Goal: Information Seeking & Learning: Learn about a topic

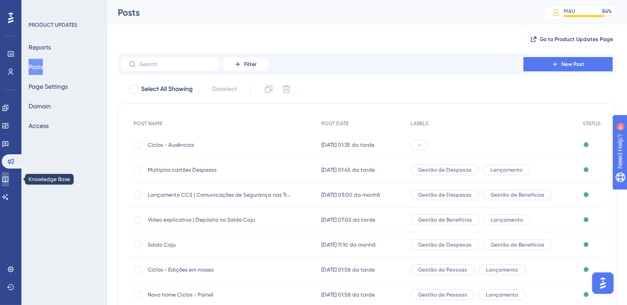
drag, startPoint x: 10, startPoint y: 176, endPoint x: 14, endPoint y: 213, distance: 37.3
click at [9, 176] on icon at bounding box center [5, 179] width 7 height 7
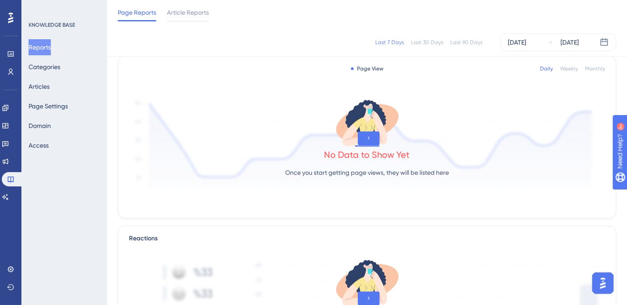
scroll to position [50, 0]
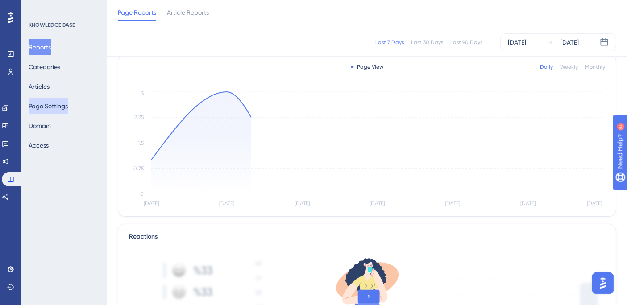
click at [55, 105] on button "Page Settings" at bounding box center [48, 106] width 39 height 16
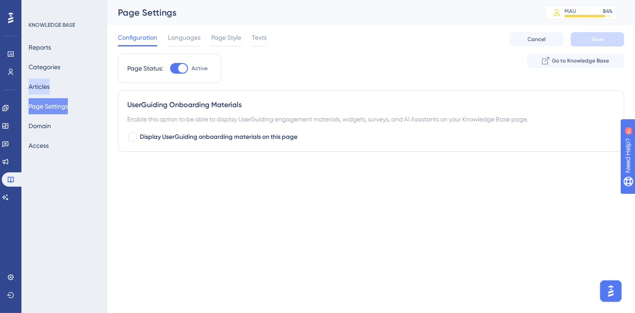
click at [50, 87] on button "Articles" at bounding box center [39, 87] width 21 height 16
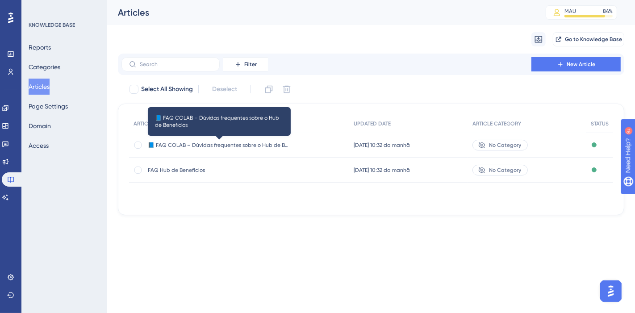
click at [197, 146] on span "📘 FAQ COLAB – Dúvidas frequentes sobre o Hub de Benefícios" at bounding box center [219, 145] width 143 height 7
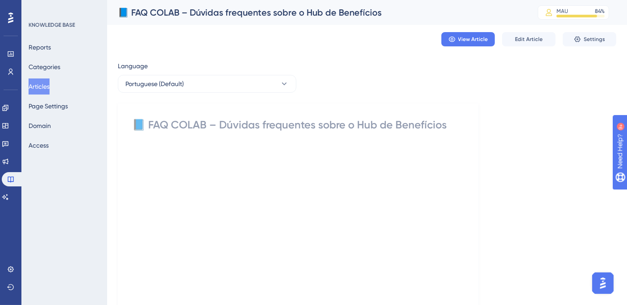
click at [220, 130] on div "📘 FAQ COLAB – Dúvidas frequentes sobre o Hub de Benefícios" at bounding box center [298, 125] width 332 height 14
click at [464, 39] on span "View Article" at bounding box center [474, 39] width 30 height 7
click at [41, 64] on button "Categories" at bounding box center [45, 67] width 32 height 16
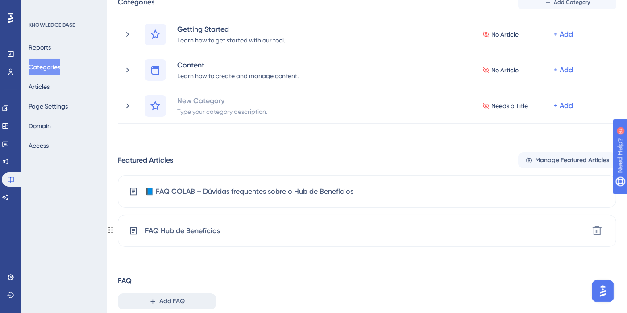
scroll to position [94, 0]
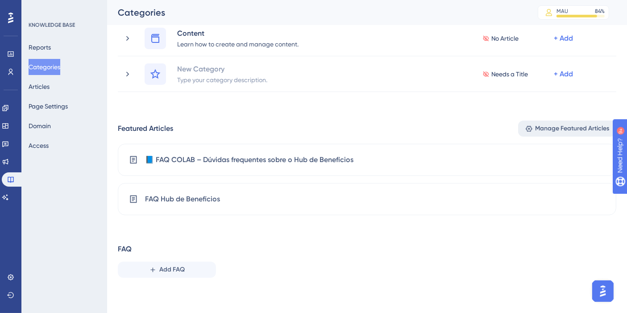
click at [545, 127] on span "Manage Featured Articles" at bounding box center [573, 128] width 74 height 11
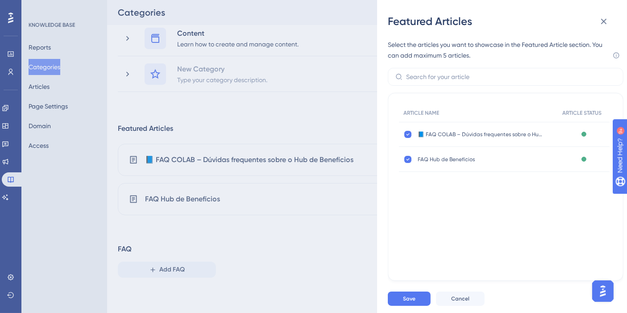
click at [602, 18] on icon at bounding box center [604, 21] width 11 height 11
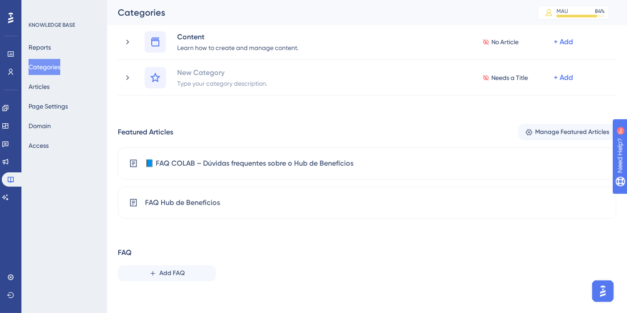
scroll to position [44, 0]
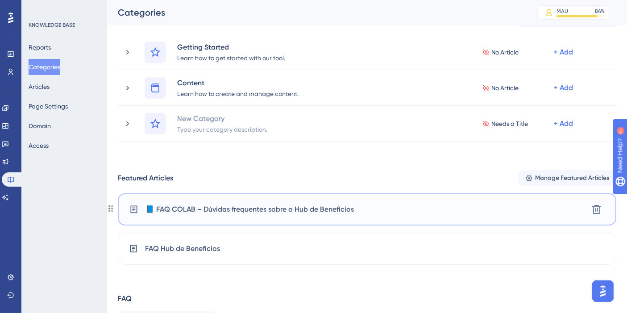
click at [132, 210] on icon at bounding box center [133, 209] width 9 height 9
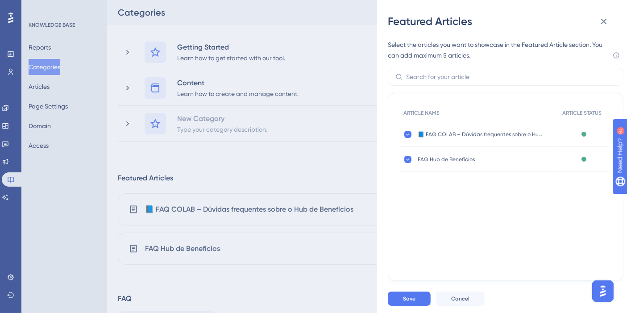
click at [547, 138] on div "📘 FAQ COLAB – Dúvidas frequentes sobre o Hub de Benefícios 📘 FAQ COLAB – Dúvida…" at bounding box center [478, 134] width 159 height 25
click at [242, 157] on div "Featured Articles Select the articles you want to showcase in the Featured Arti…" at bounding box center [313, 156] width 627 height 313
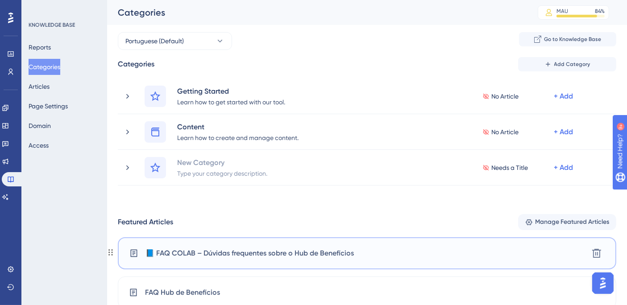
scroll to position [0, 0]
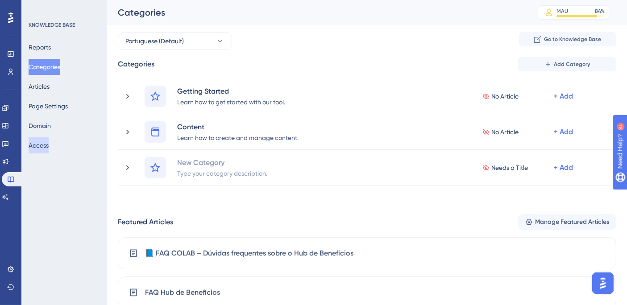
click at [46, 148] on button "Access" at bounding box center [39, 146] width 20 height 16
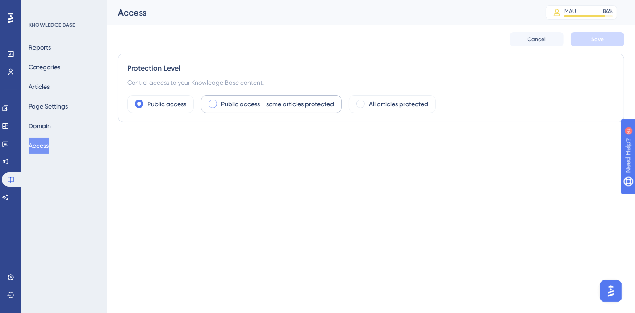
click at [307, 108] on label "Public access + some articles protected" at bounding box center [277, 104] width 113 height 11
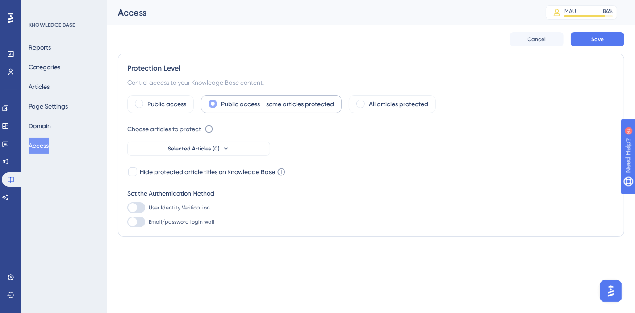
click at [307, 108] on label "Public access + some articles protected" at bounding box center [277, 104] width 113 height 11
click at [209, 104] on span at bounding box center [213, 104] width 8 height 8
click at [220, 101] on input "radio" at bounding box center [220, 101] width 0 height 0
click at [535, 40] on span "Cancel" at bounding box center [537, 39] width 18 height 7
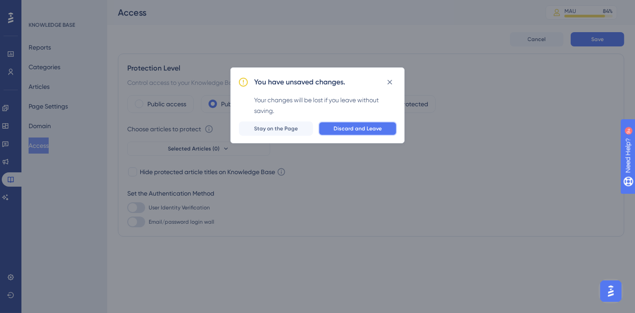
click at [349, 130] on span "Discard and Leave" at bounding box center [358, 128] width 48 height 7
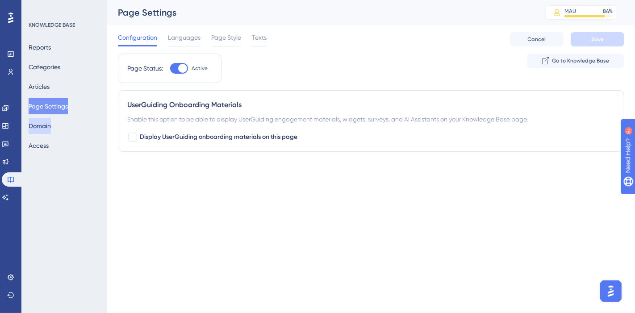
click at [51, 123] on button "Domain" at bounding box center [40, 126] width 22 height 16
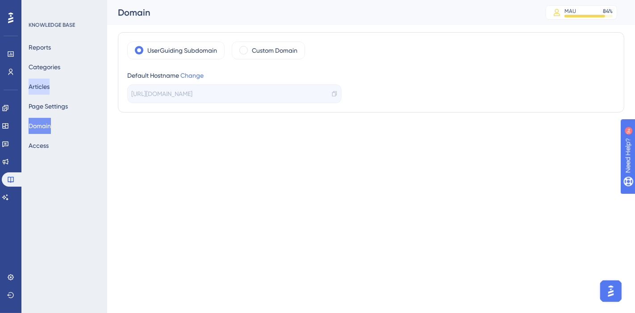
click at [43, 93] on button "Articles" at bounding box center [39, 87] width 21 height 16
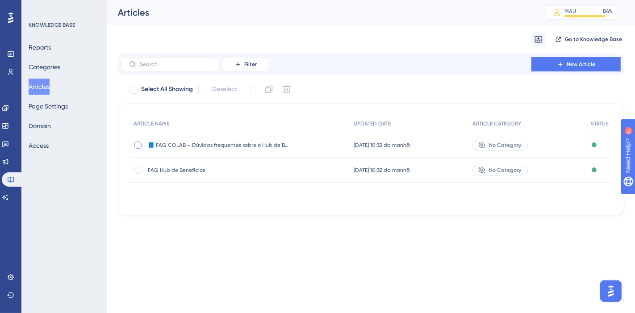
click at [137, 146] on div at bounding box center [137, 145] width 7 height 7
checkbox input "true"
click at [583, 41] on span "Go to Knowledge Base" at bounding box center [593, 39] width 57 height 7
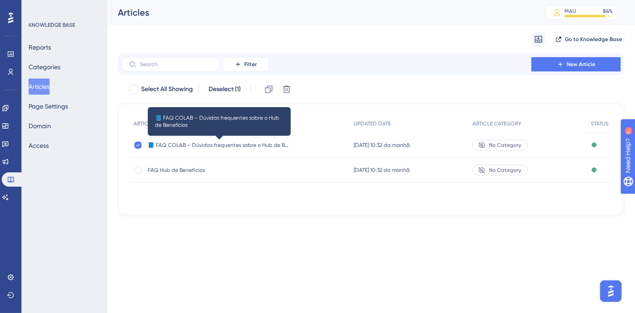
click at [226, 145] on span "📘 FAQ COLAB – Dúvidas frequentes sobre o Hub de Benefícios" at bounding box center [219, 145] width 143 height 7
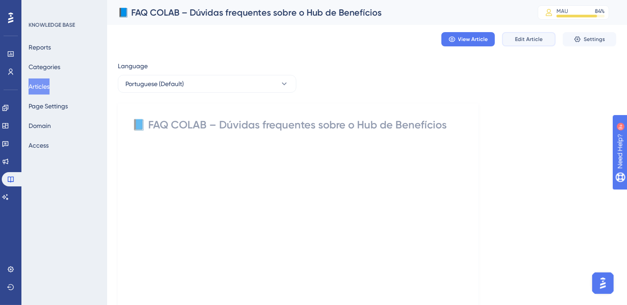
click at [546, 41] on button "Edit Article" at bounding box center [529, 39] width 54 height 14
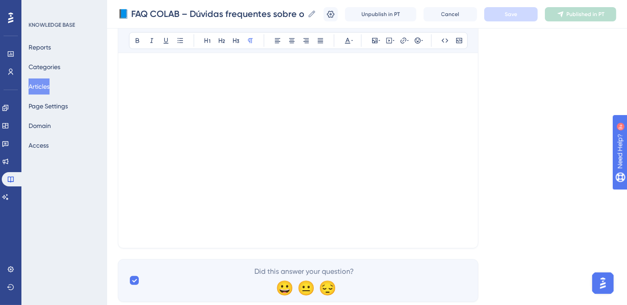
scroll to position [50, 0]
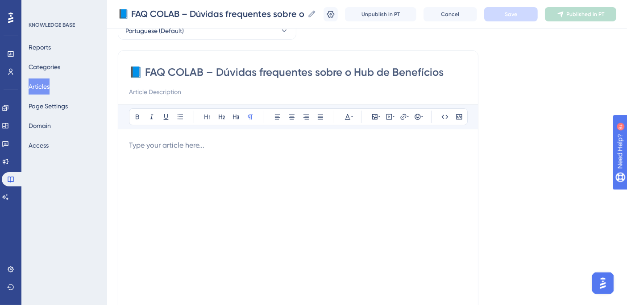
click at [153, 91] on input at bounding box center [298, 92] width 338 height 11
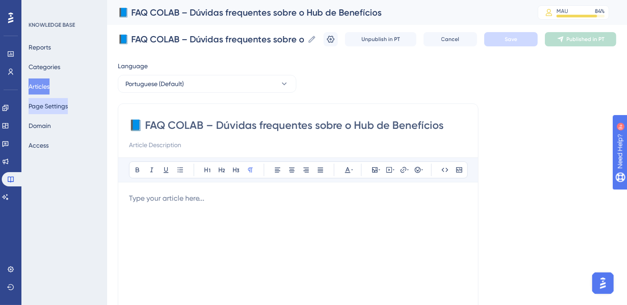
click at [61, 107] on button "Page Settings" at bounding box center [48, 106] width 39 height 16
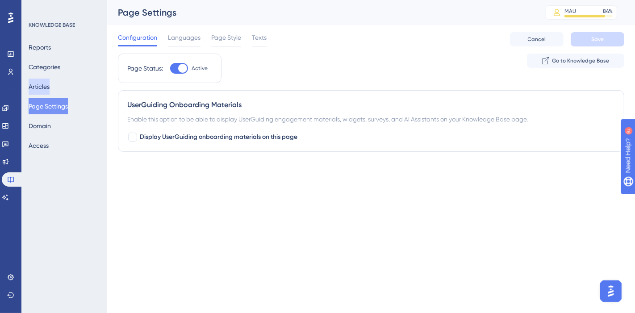
click at [50, 83] on button "Articles" at bounding box center [39, 87] width 21 height 16
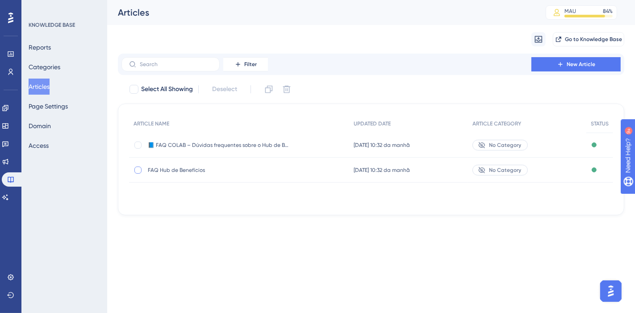
click at [137, 173] on div at bounding box center [137, 170] width 7 height 7
click at [137, 173] on icon at bounding box center [138, 170] width 4 height 7
click at [137, 173] on div at bounding box center [137, 170] width 7 height 7
click at [137, 173] on div at bounding box center [138, 170] width 9 height 9
checkbox input "false"
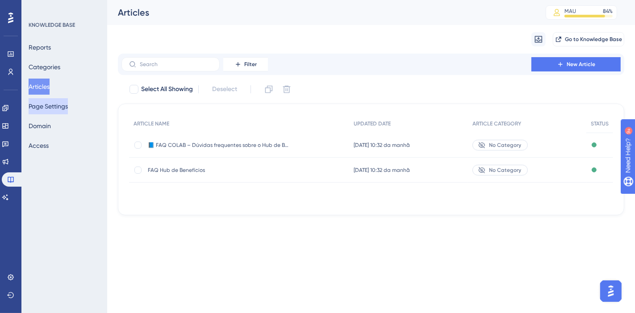
click at [61, 104] on button "Page Settings" at bounding box center [48, 106] width 39 height 16
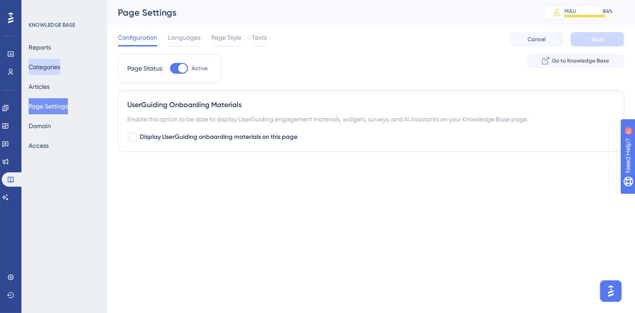
click at [60, 71] on button "Categories" at bounding box center [45, 67] width 32 height 16
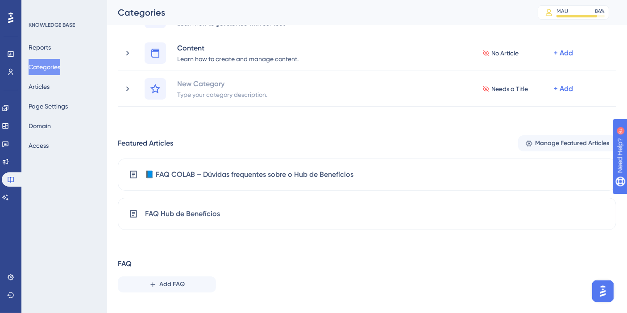
scroll to position [94, 0]
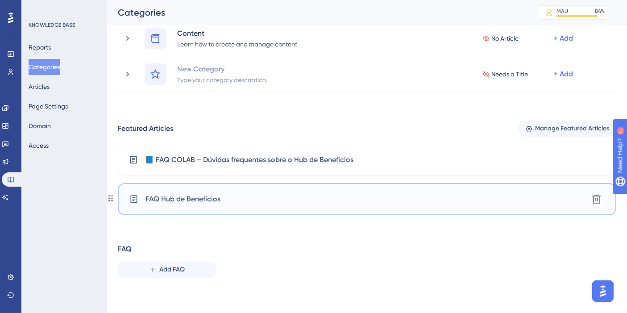
click at [218, 204] on span "FAQ Hub de Benefícios" at bounding box center [183, 199] width 75 height 11
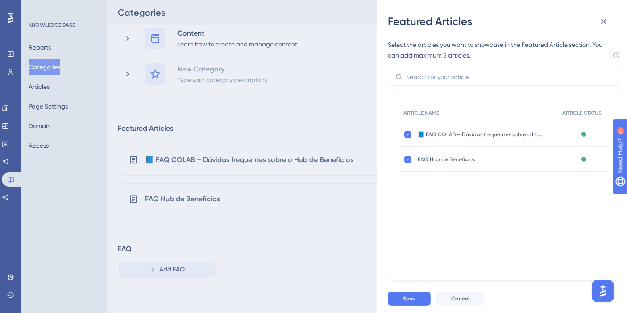
click at [435, 159] on span "FAQ Hub de Benefícios" at bounding box center [480, 159] width 125 height 7
click at [82, 165] on div "Featured Articles Select the articles you want to showcase in the Featured Arti…" at bounding box center [313, 156] width 627 height 313
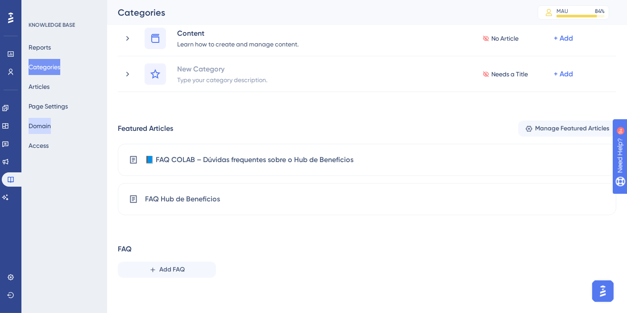
click at [51, 129] on button "Domain" at bounding box center [40, 126] width 22 height 16
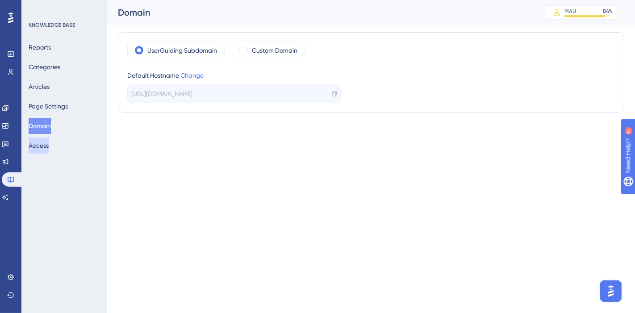
click at [43, 150] on button "Access" at bounding box center [39, 146] width 20 height 16
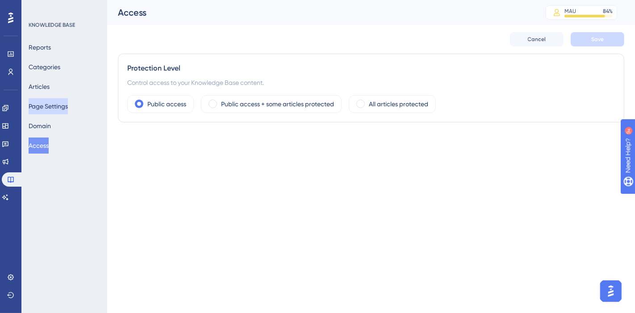
click at [47, 100] on button "Page Settings" at bounding box center [48, 106] width 39 height 16
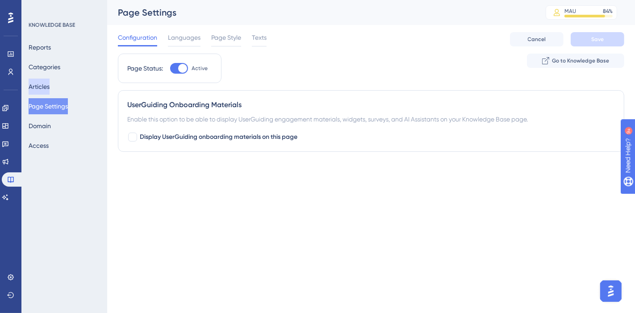
click at [46, 84] on button "Articles" at bounding box center [39, 87] width 21 height 16
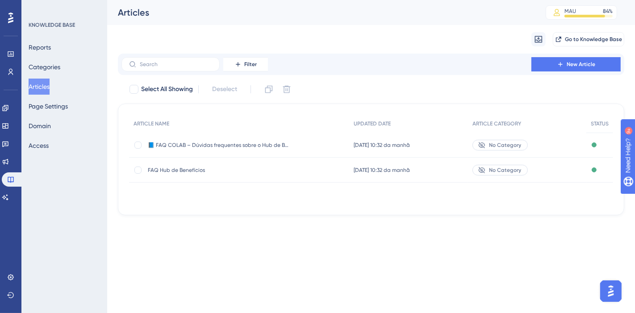
click at [208, 173] on span "FAQ Hub de Benefícios" at bounding box center [219, 170] width 143 height 7
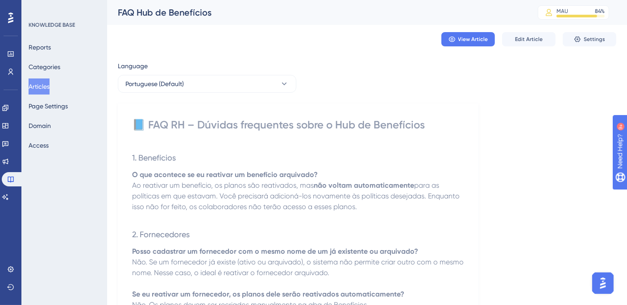
click at [46, 86] on button "Articles" at bounding box center [39, 87] width 21 height 16
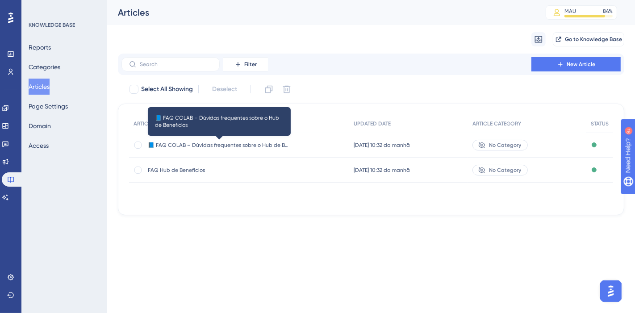
click at [213, 146] on span "📘 FAQ COLAB – Dúvidas frequentes sobre o Hub de Benefícios" at bounding box center [219, 145] width 143 height 7
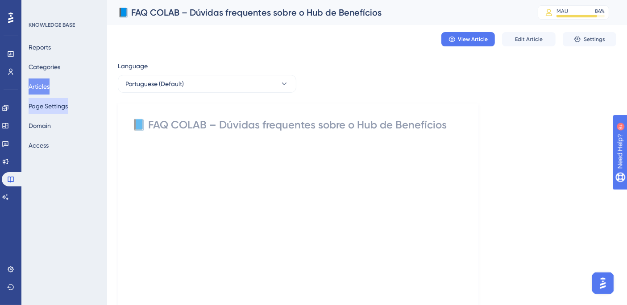
click at [54, 109] on button "Page Settings" at bounding box center [48, 106] width 39 height 16
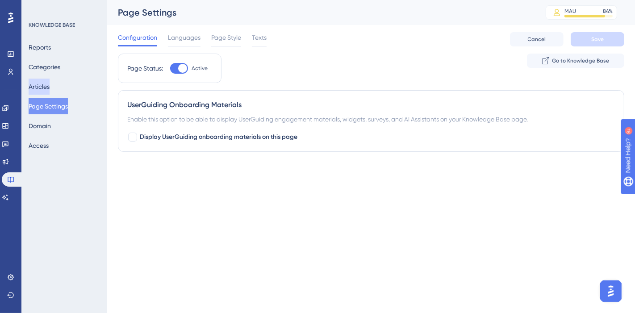
click at [49, 88] on button "Articles" at bounding box center [39, 87] width 21 height 16
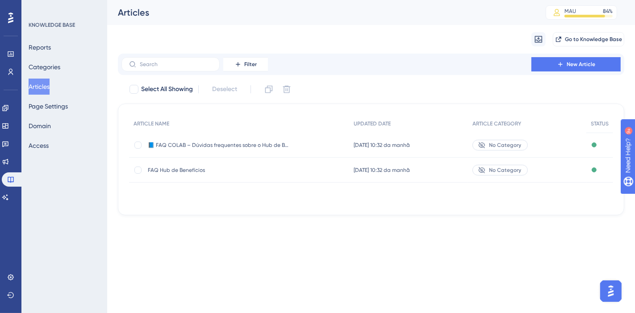
click at [188, 174] on div "FAQ Hub de Benefícios FAQ Hub de Benefícios" at bounding box center [219, 170] width 143 height 25
